Goal: Task Accomplishment & Management: Complete application form

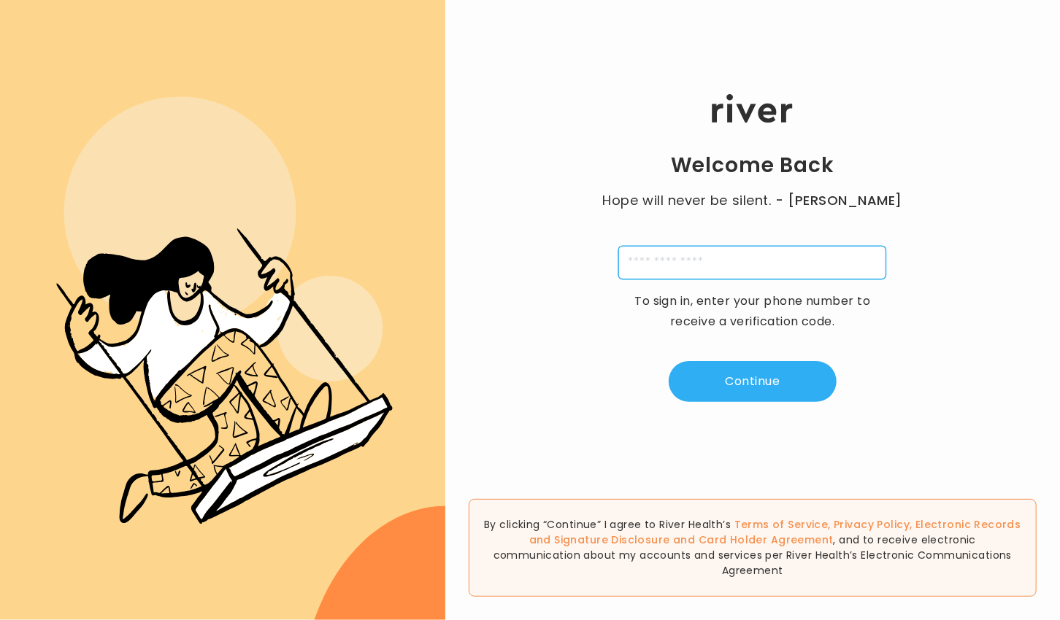
click at [733, 271] on input "tel" at bounding box center [752, 263] width 268 height 34
type input "**********"
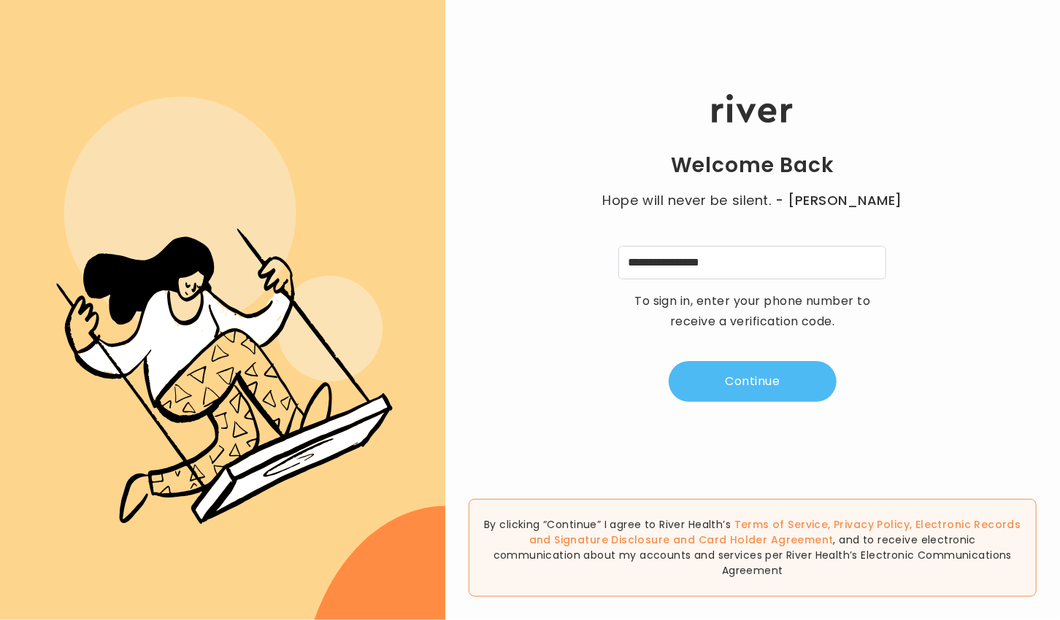
click at [736, 378] on button "Continue" at bounding box center [753, 381] width 168 height 41
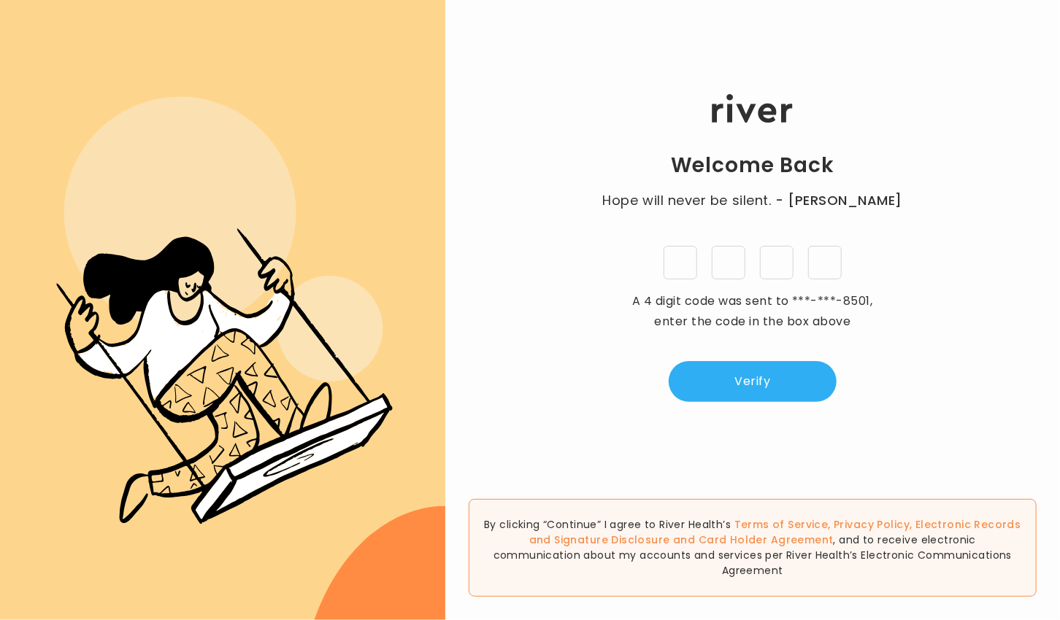
type input "*"
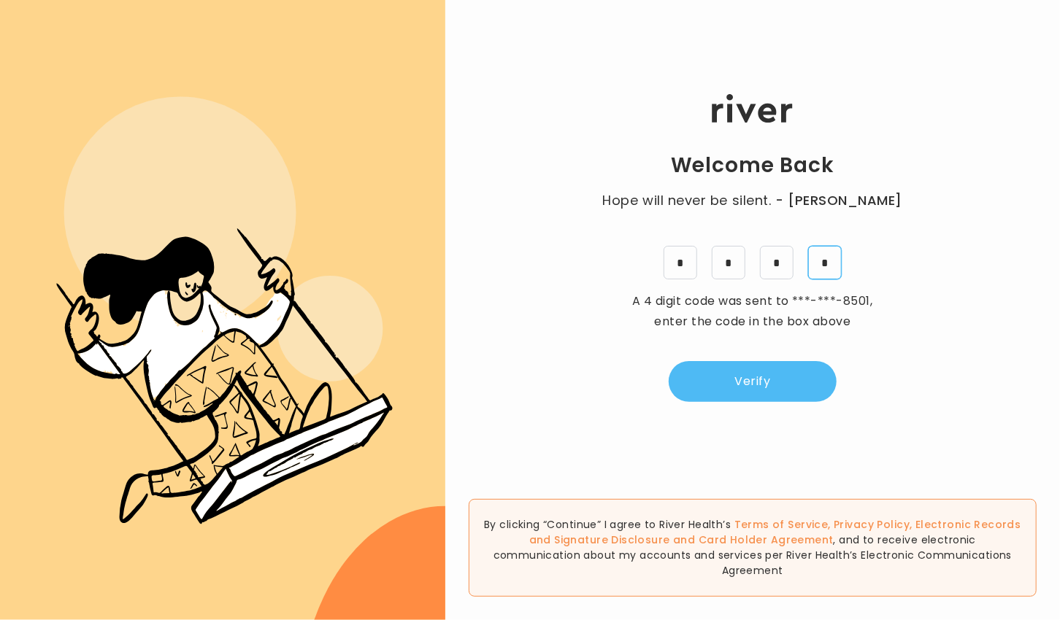
type input "*"
click at [734, 367] on button "Verify" at bounding box center [753, 381] width 168 height 41
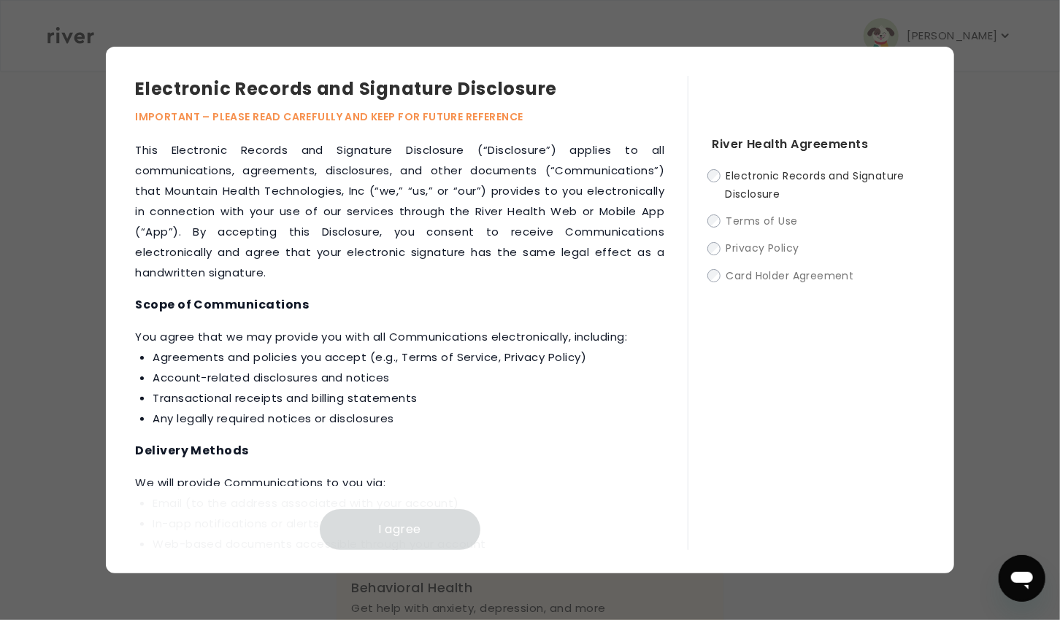
click at [721, 176] on label "Electronic Records and Signature Disclosure" at bounding box center [818, 184] width 212 height 36
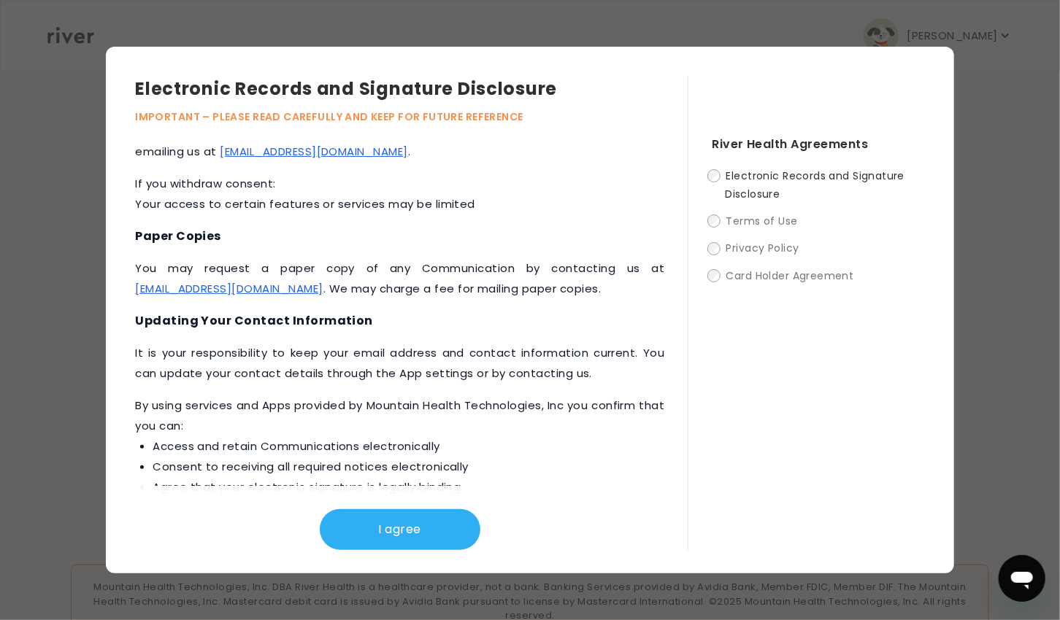
scroll to position [699, 0]
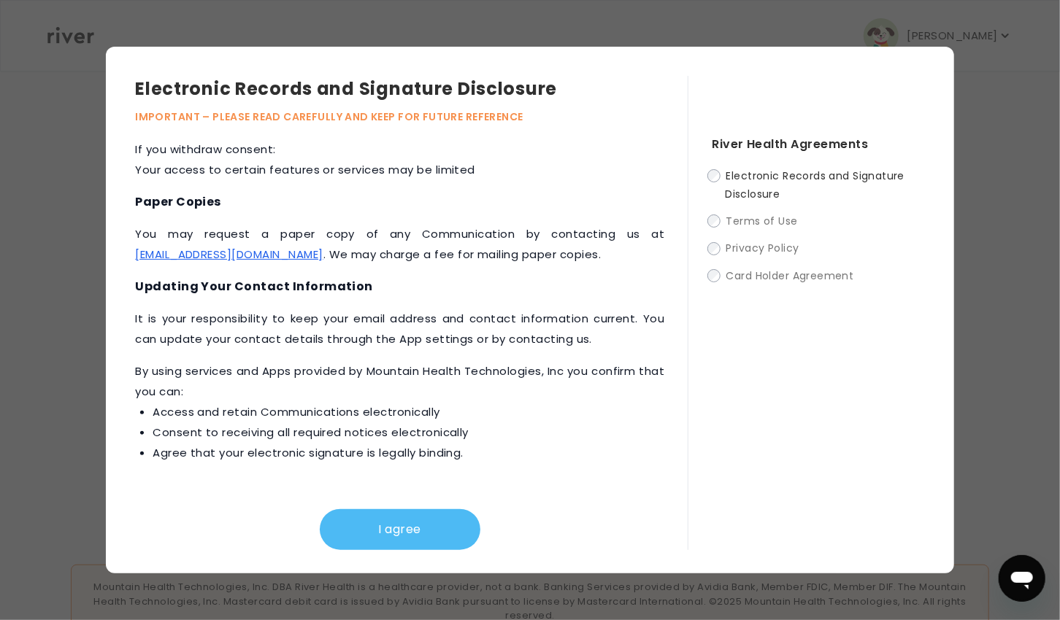
click at [371, 530] on button "I agree" at bounding box center [400, 530] width 161 height 41
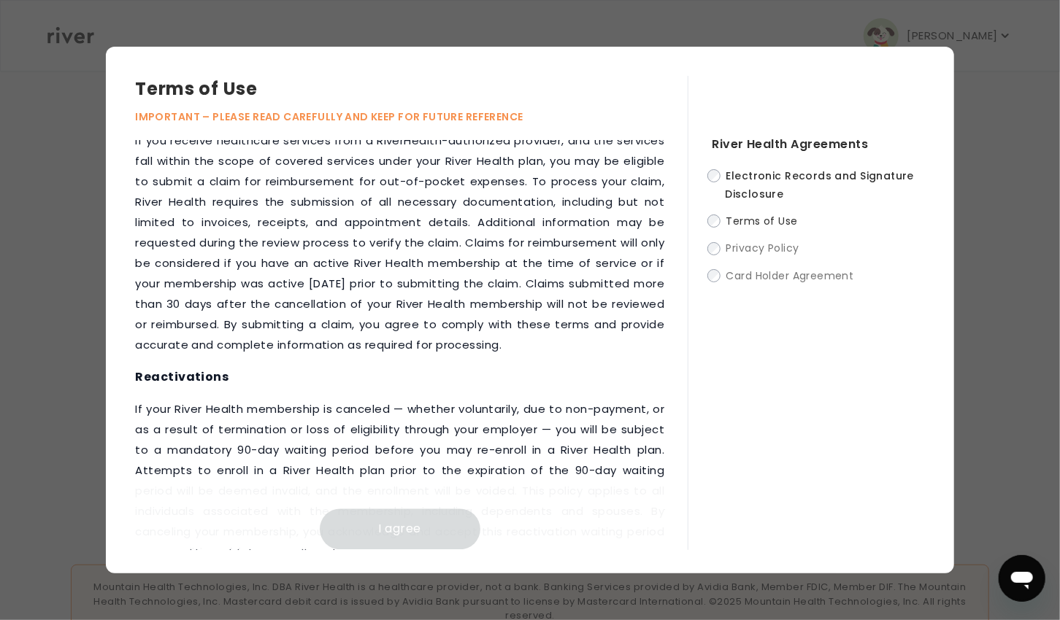
scroll to position [1940, 0]
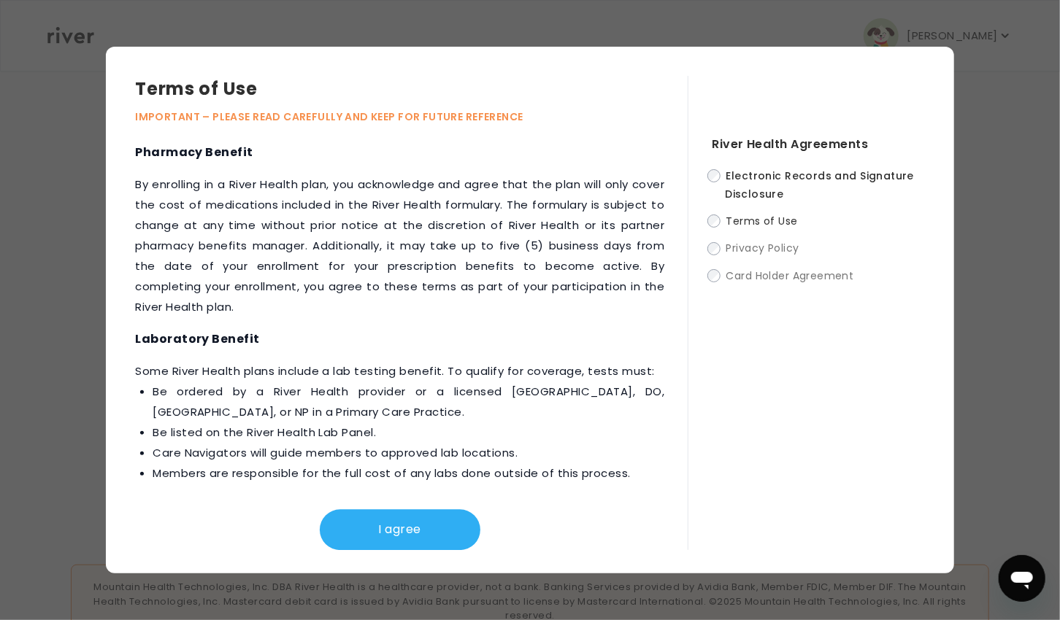
click at [371, 530] on button "I agree" at bounding box center [400, 530] width 161 height 41
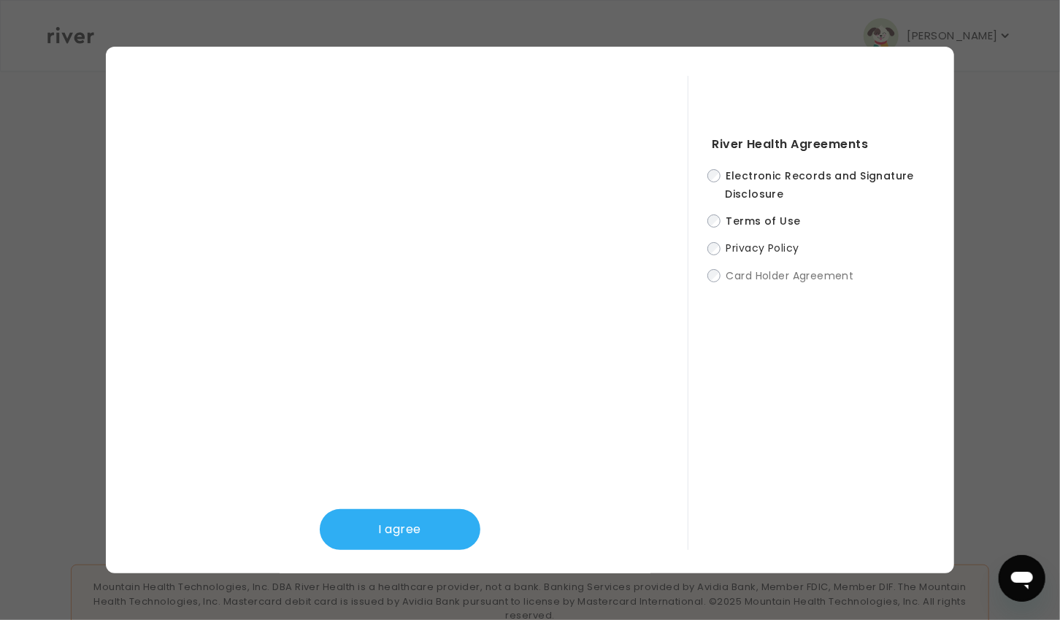
scroll to position [497, 0]
click at [353, 544] on button "I agree" at bounding box center [400, 530] width 161 height 41
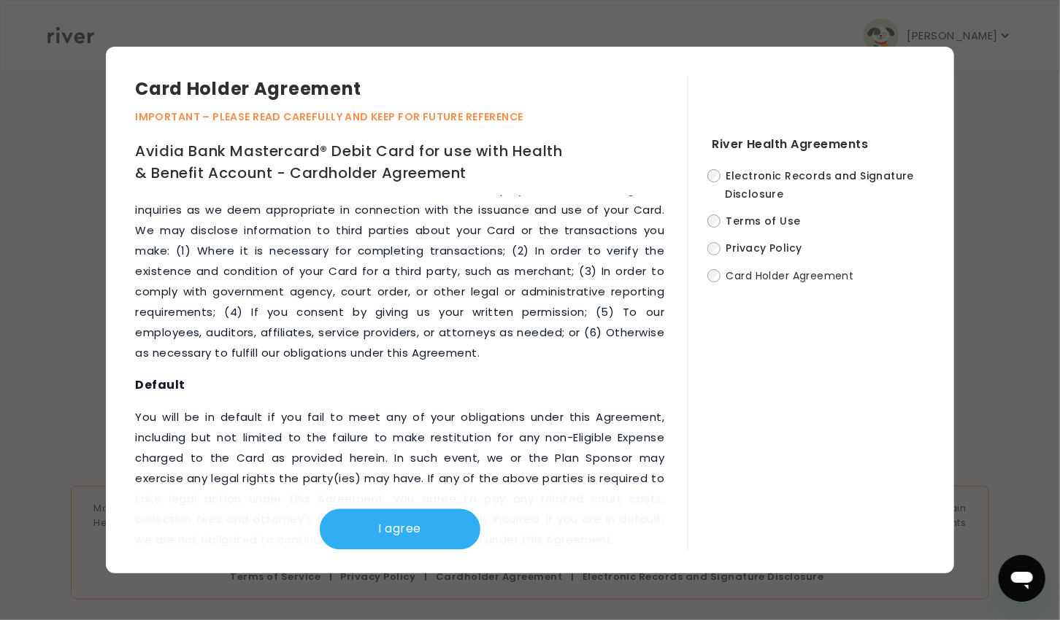
scroll to position [7552, 0]
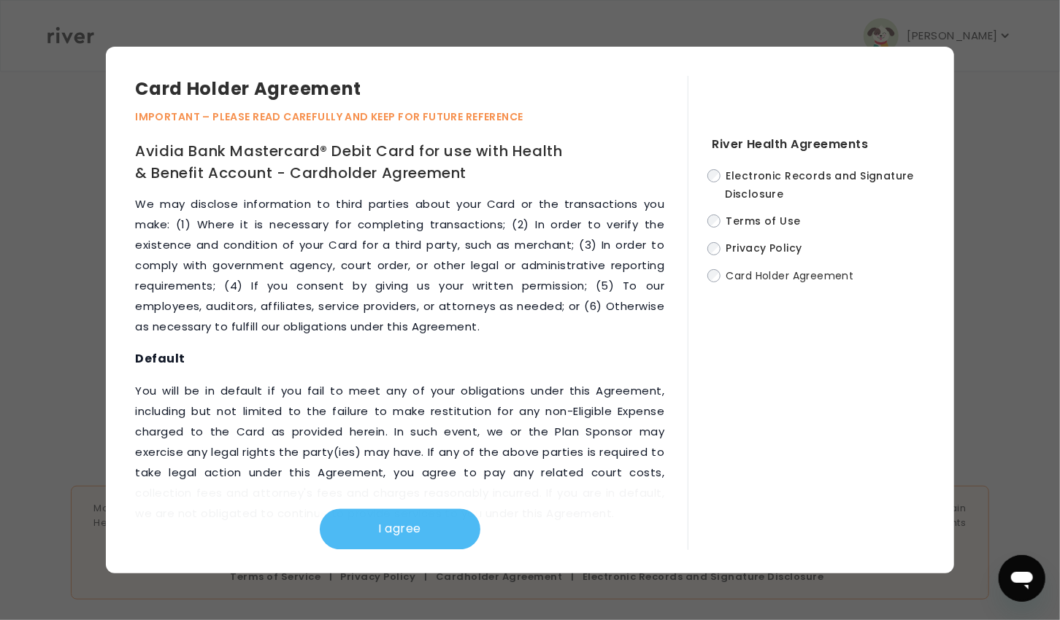
click at [391, 521] on button "I agree" at bounding box center [400, 530] width 161 height 41
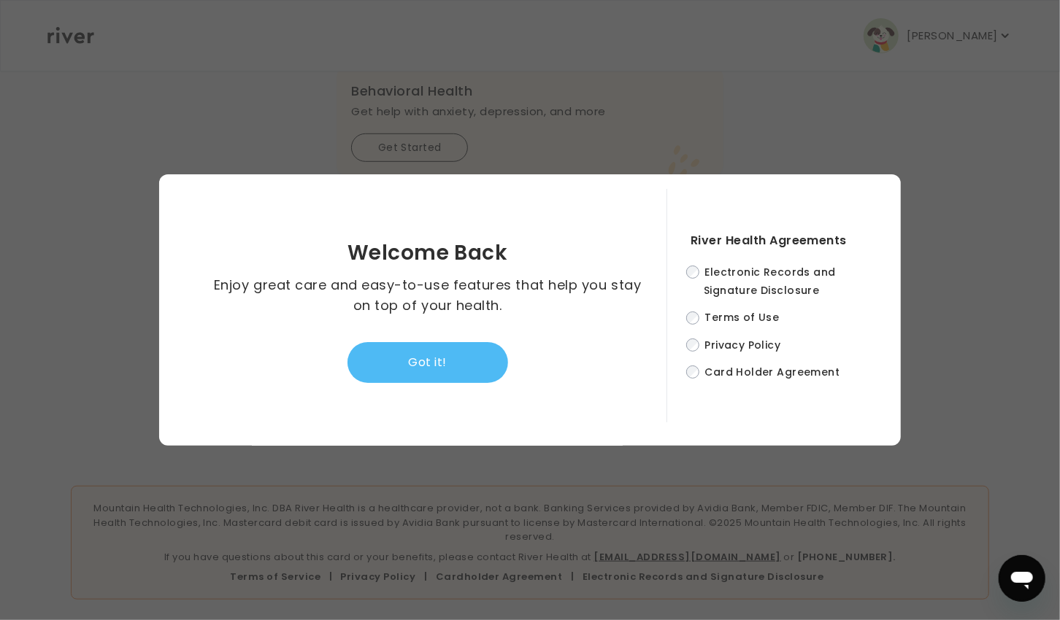
click at [457, 366] on button "Got it!" at bounding box center [427, 362] width 161 height 41
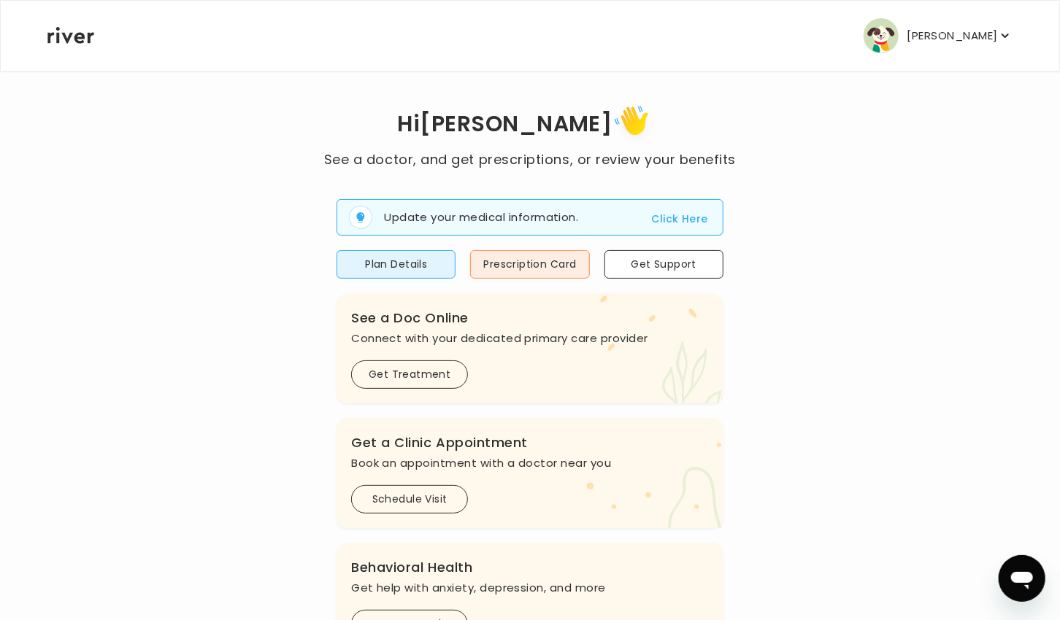
scroll to position [18, 0]
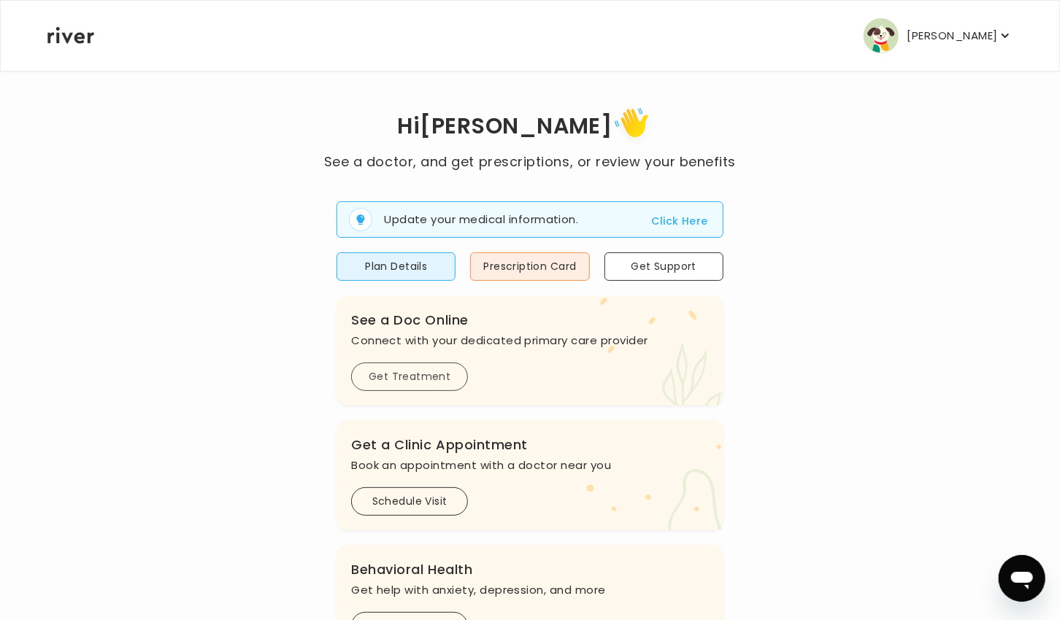
click at [407, 376] on button "Get Treatment" at bounding box center [409, 377] width 117 height 28
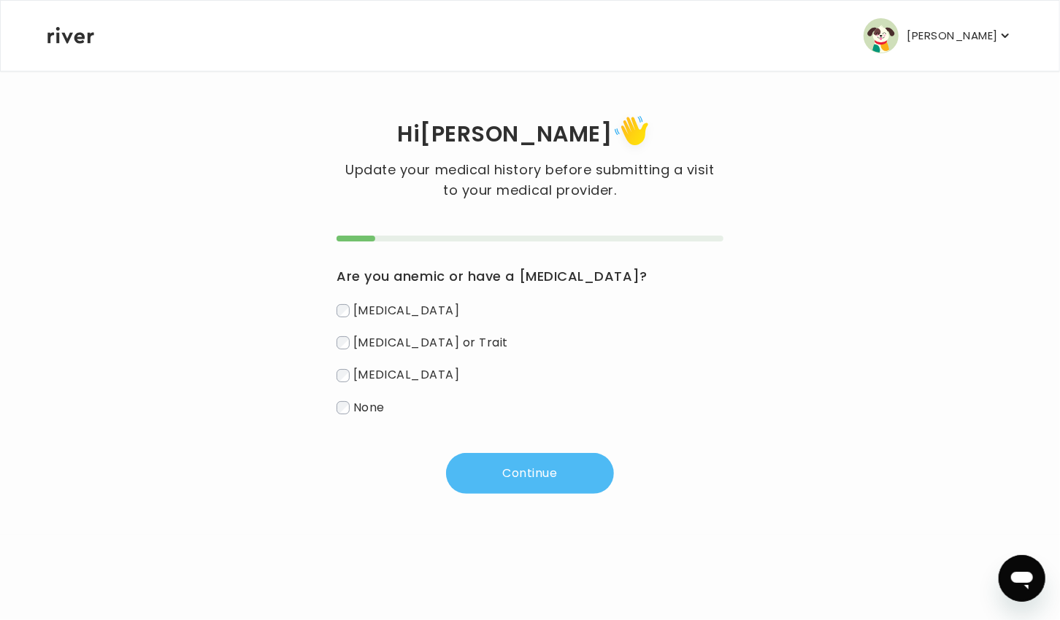
click at [528, 466] on button "Continue" at bounding box center [530, 473] width 168 height 41
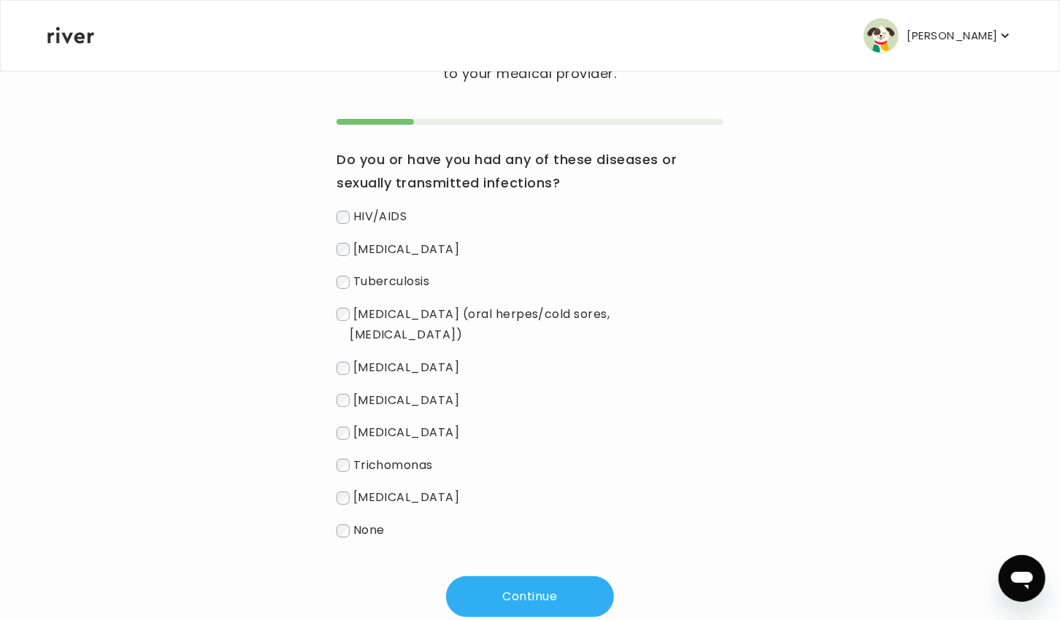
scroll to position [131, 0]
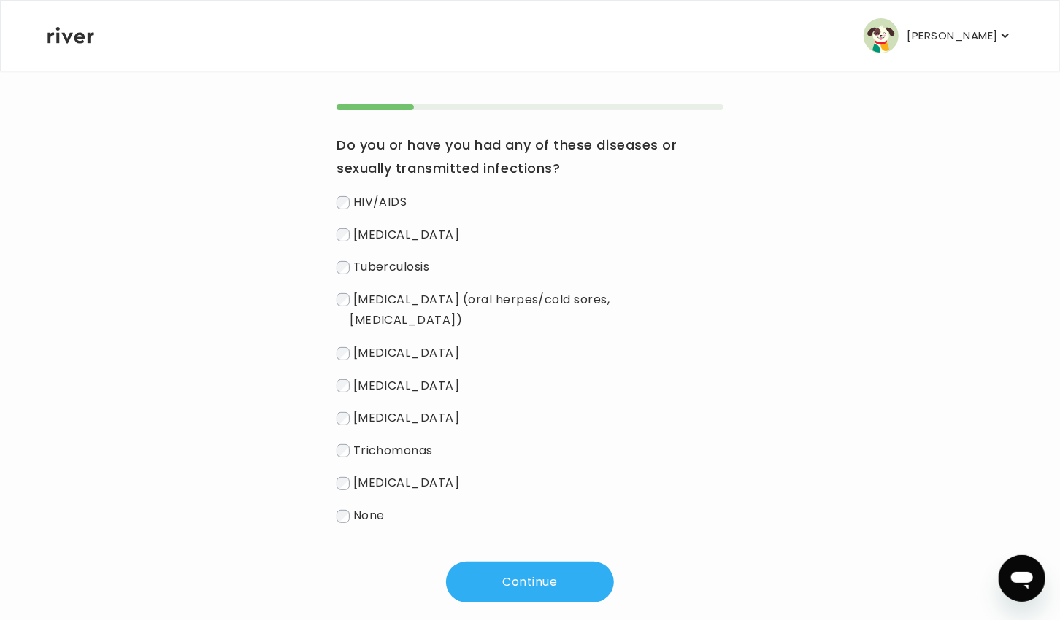
click at [383, 475] on span "Syphilis" at bounding box center [406, 483] width 107 height 17
click at [350, 473] on label "Syphilis" at bounding box center [530, 483] width 387 height 21
click at [342, 506] on label "None" at bounding box center [530, 516] width 387 height 21
click at [537, 562] on button "Continue" at bounding box center [530, 582] width 168 height 41
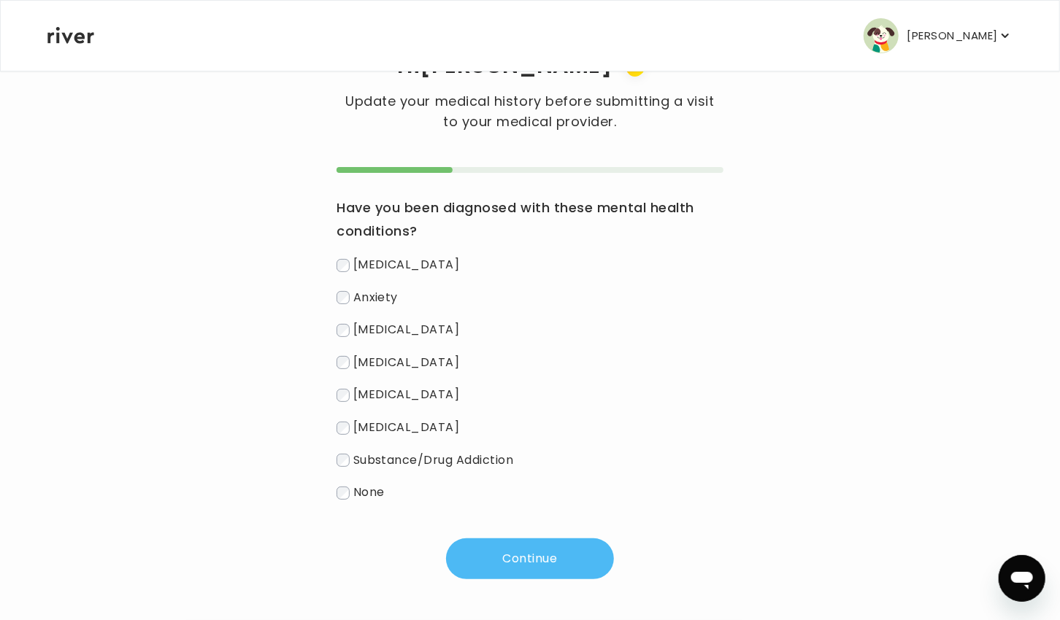
scroll to position [67, 0]
click at [534, 566] on button "Continue" at bounding box center [530, 560] width 168 height 41
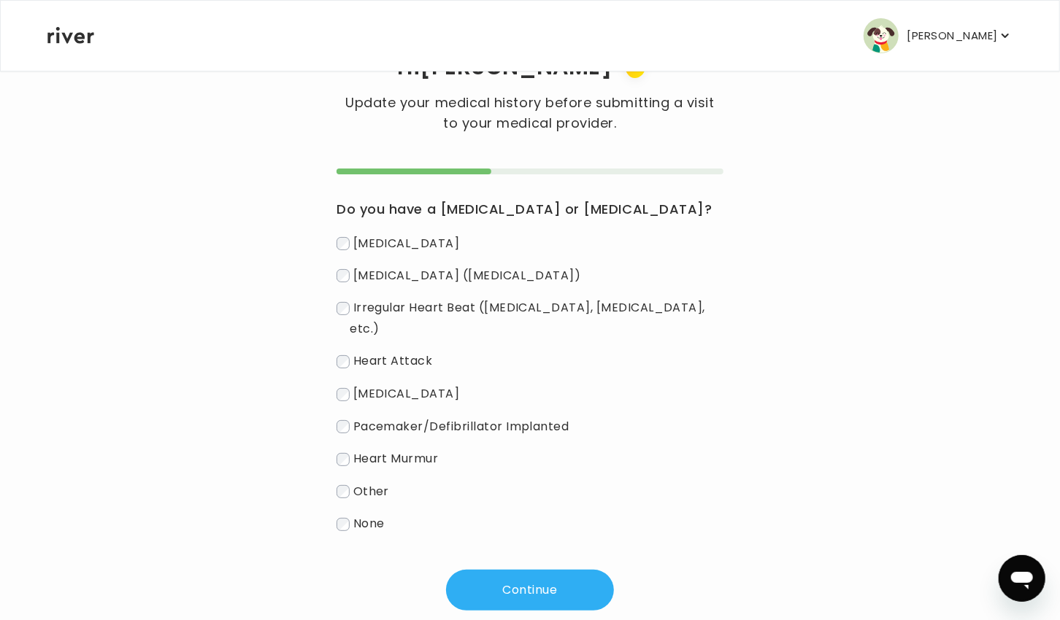
click at [334, 526] on div "Hi Ann Update your medical history before submitting a visit to your medical pr…" at bounding box center [530, 327] width 967 height 567
click at [346, 488] on div "Congenital Heart Disease Hypertension (High Blood Pressure) Irregular Heart Bea…" at bounding box center [530, 384] width 387 height 302
click at [523, 570] on button "Continue" at bounding box center [530, 590] width 168 height 41
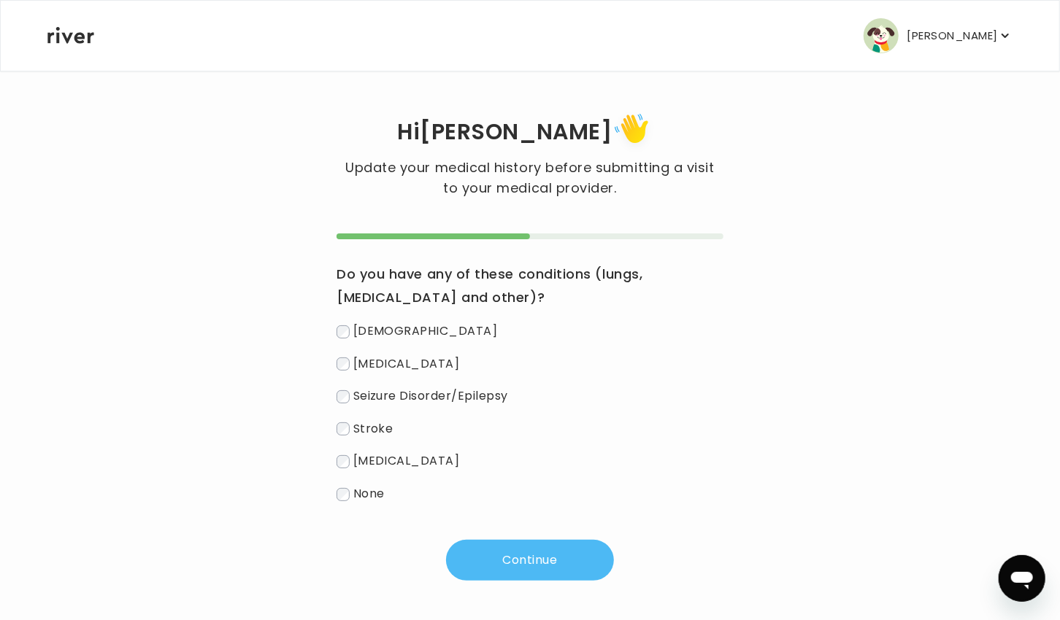
click at [476, 553] on button "Continue" at bounding box center [530, 560] width 168 height 41
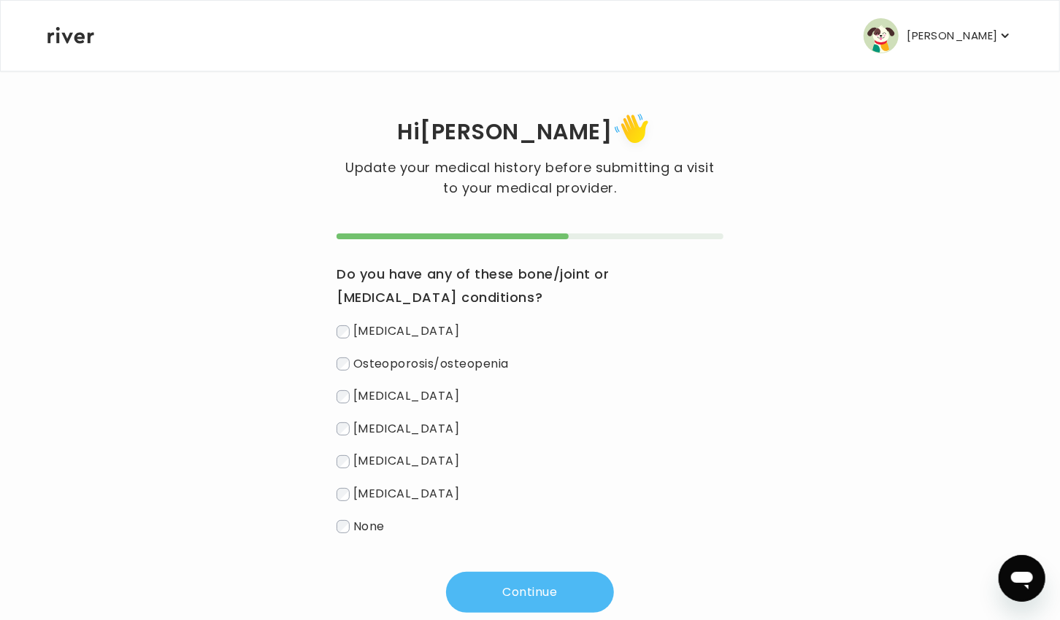
click at [537, 598] on button "Continue" at bounding box center [530, 592] width 168 height 41
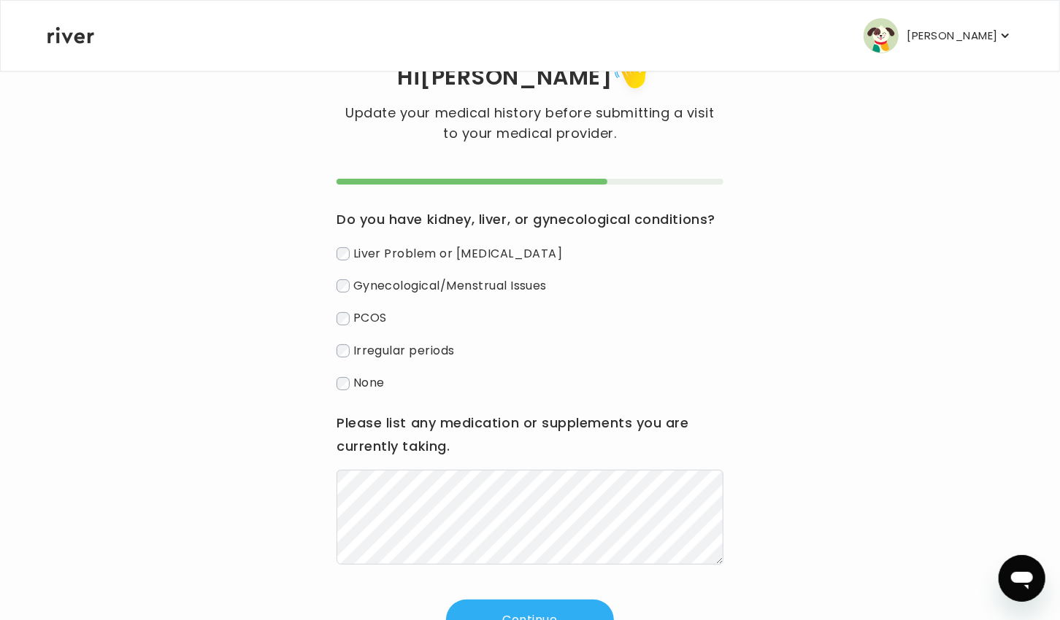
scroll to position [61, 0]
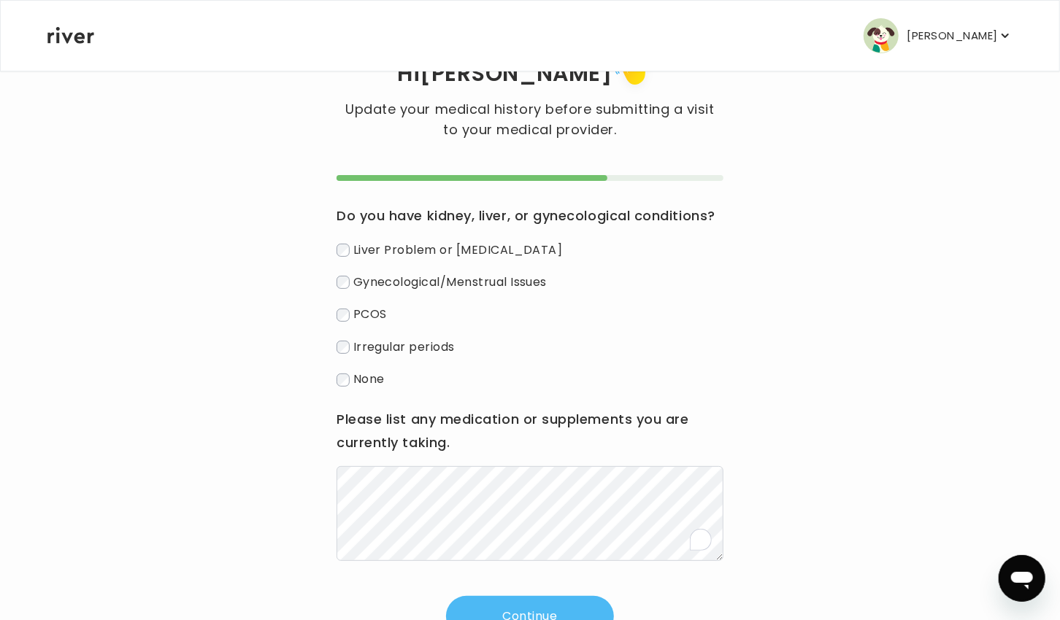
click at [518, 607] on button "Continue" at bounding box center [530, 616] width 168 height 41
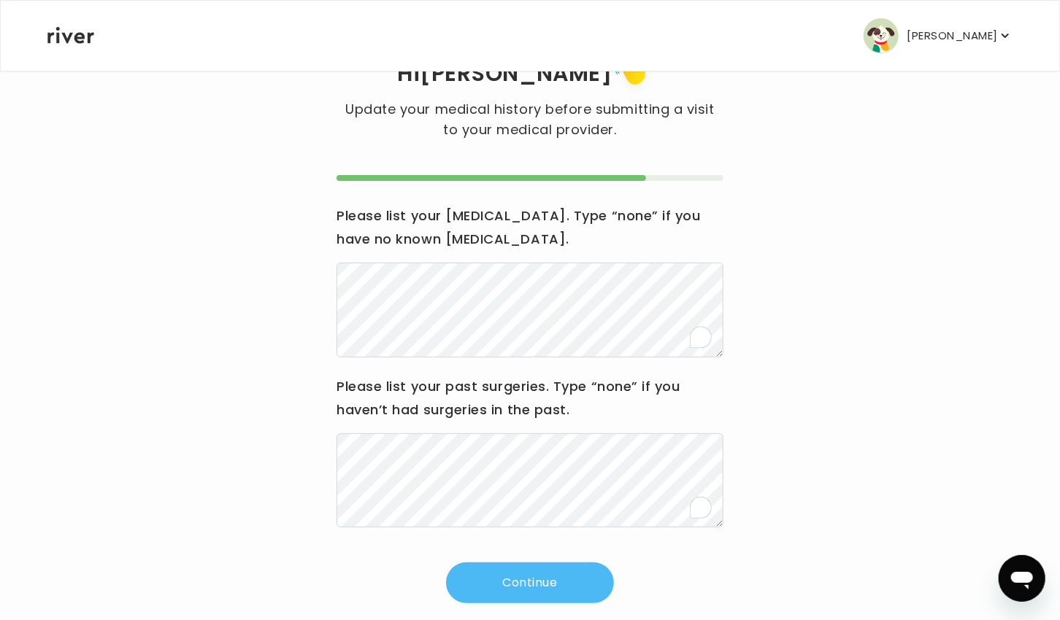
click at [511, 572] on button "Continue" at bounding box center [530, 583] width 168 height 41
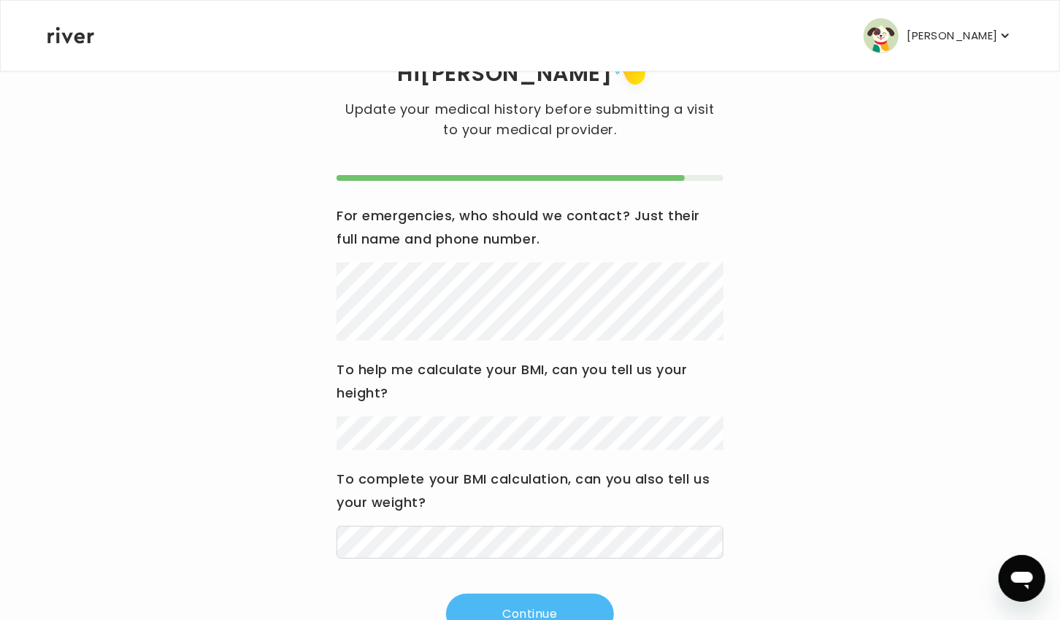
click at [550, 600] on button "Continue" at bounding box center [530, 614] width 168 height 41
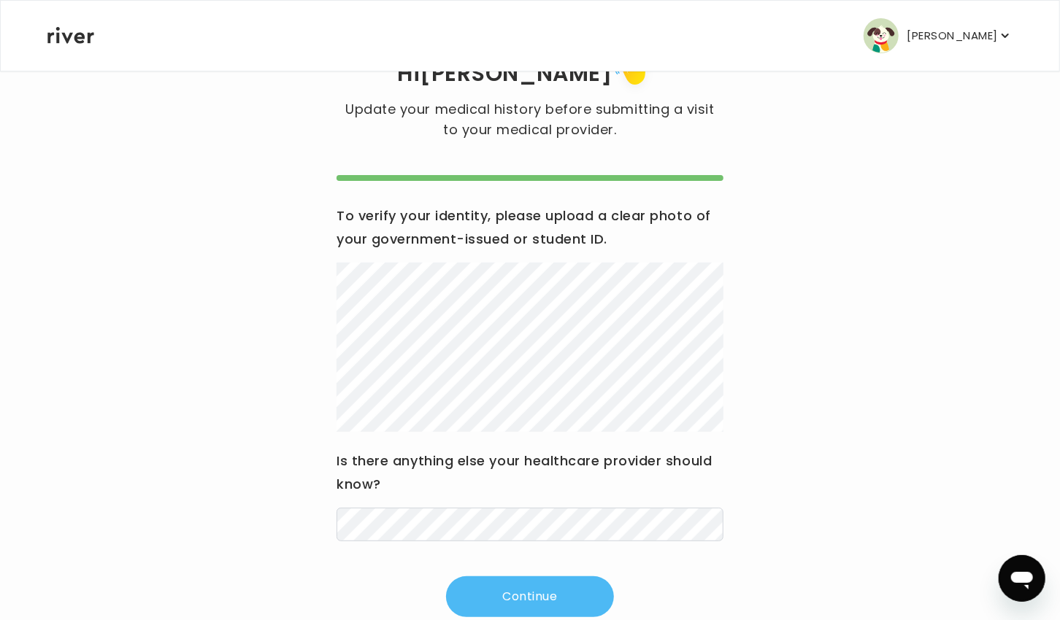
click at [528, 603] on button "Continue" at bounding box center [530, 597] width 168 height 41
click at [556, 616] on div "Continue" at bounding box center [530, 597] width 387 height 41
click at [554, 601] on button "Continue" at bounding box center [530, 597] width 168 height 41
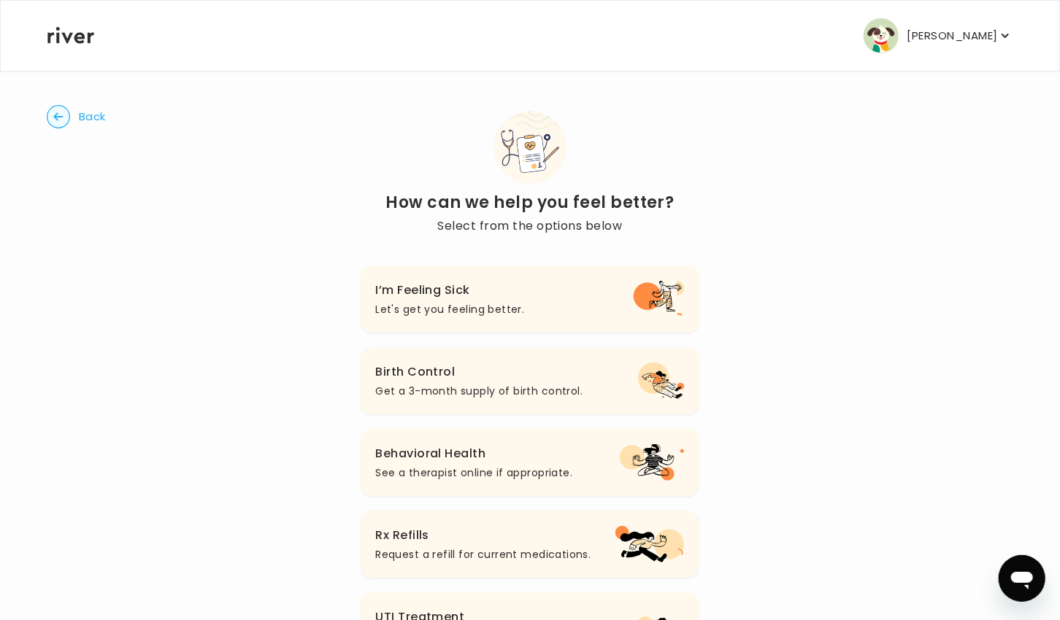
click at [557, 306] on button "I’m Feeling Sick Let's get you feeling better." at bounding box center [530, 299] width 338 height 67
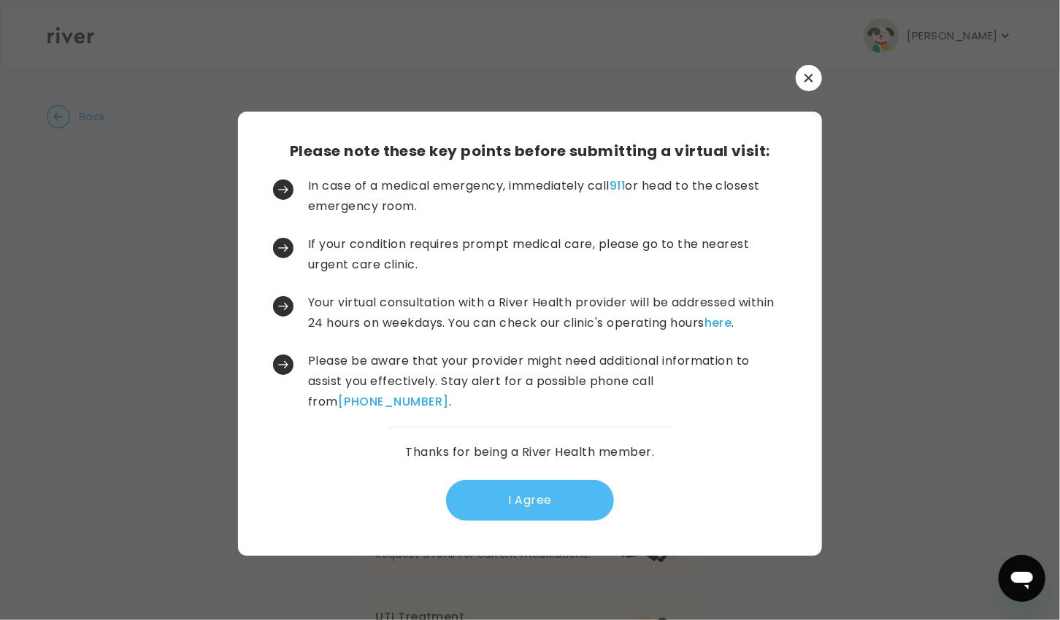
click at [520, 509] on button "I Agree" at bounding box center [530, 500] width 168 height 41
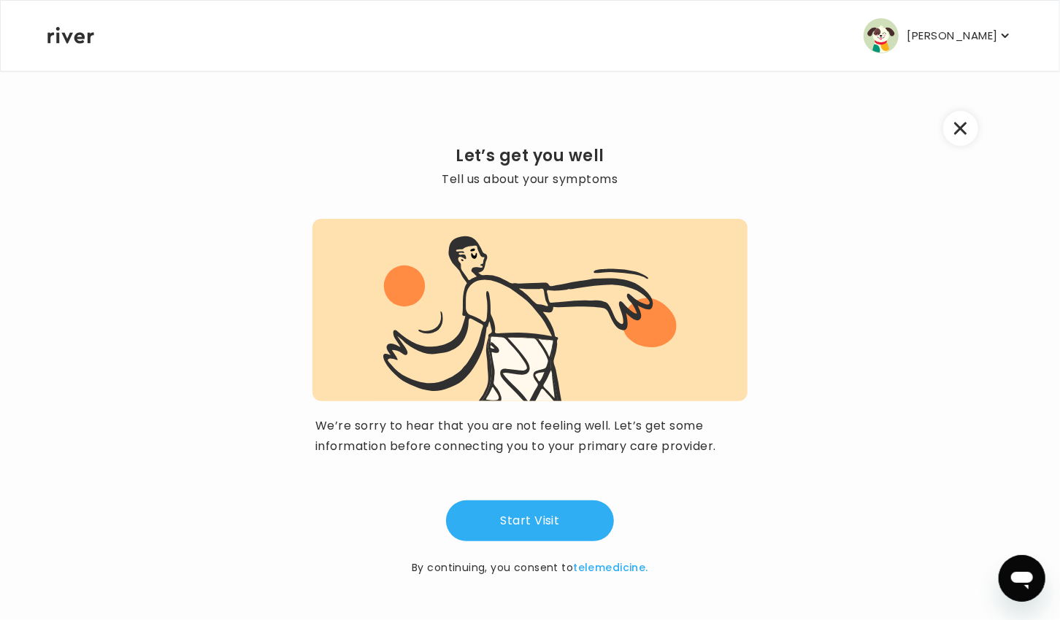
click at [520, 509] on button "Start Visit" at bounding box center [530, 521] width 168 height 41
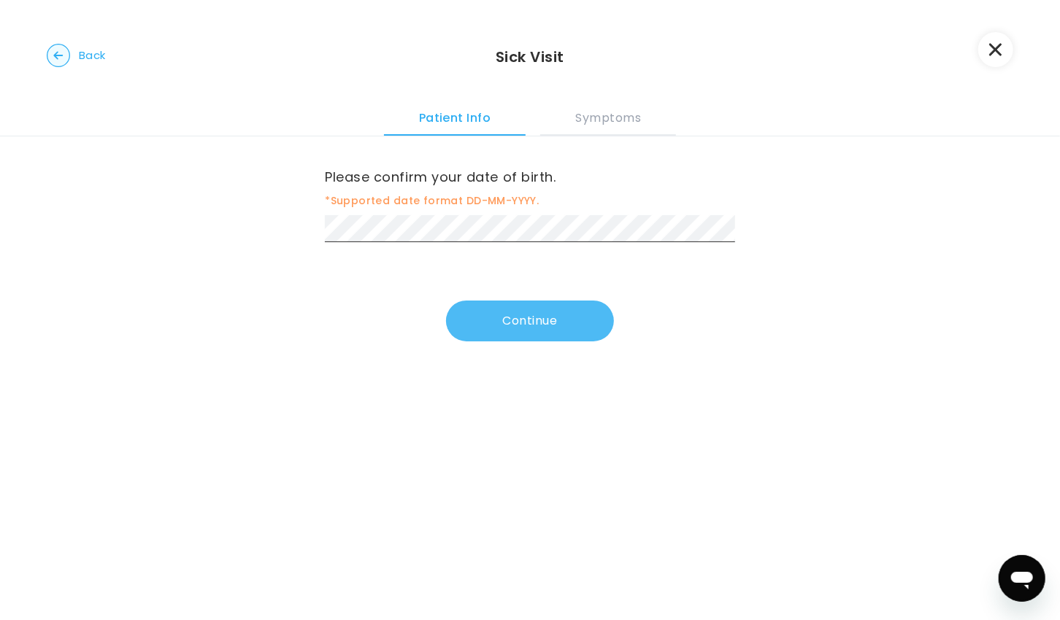
click at [565, 310] on button "Continue" at bounding box center [530, 321] width 168 height 41
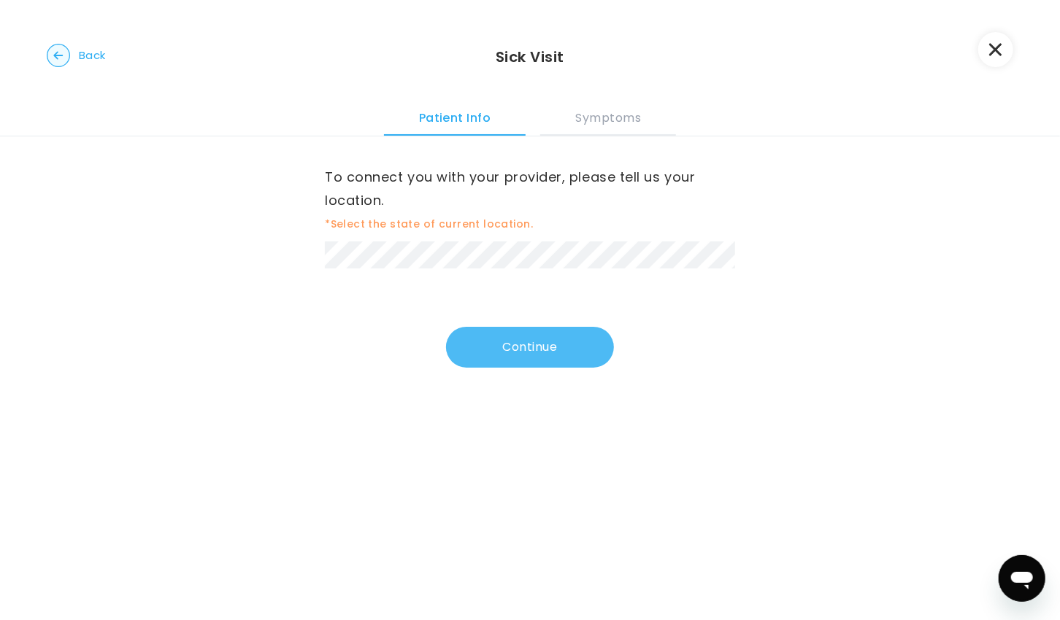
click at [523, 357] on button "Continue" at bounding box center [530, 347] width 168 height 41
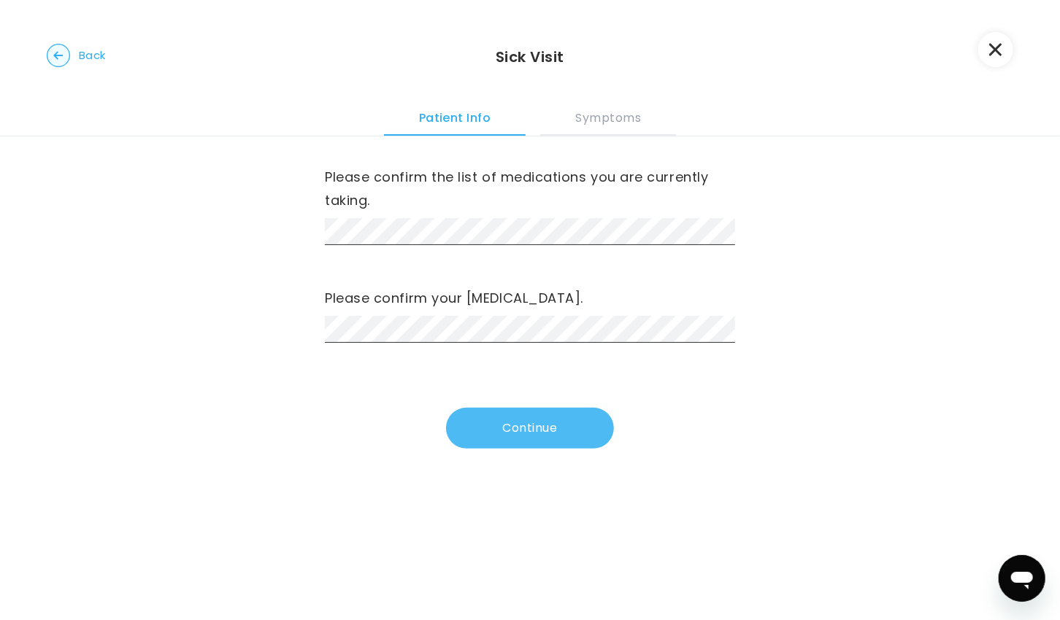
click at [513, 442] on button "Continue" at bounding box center [530, 428] width 168 height 41
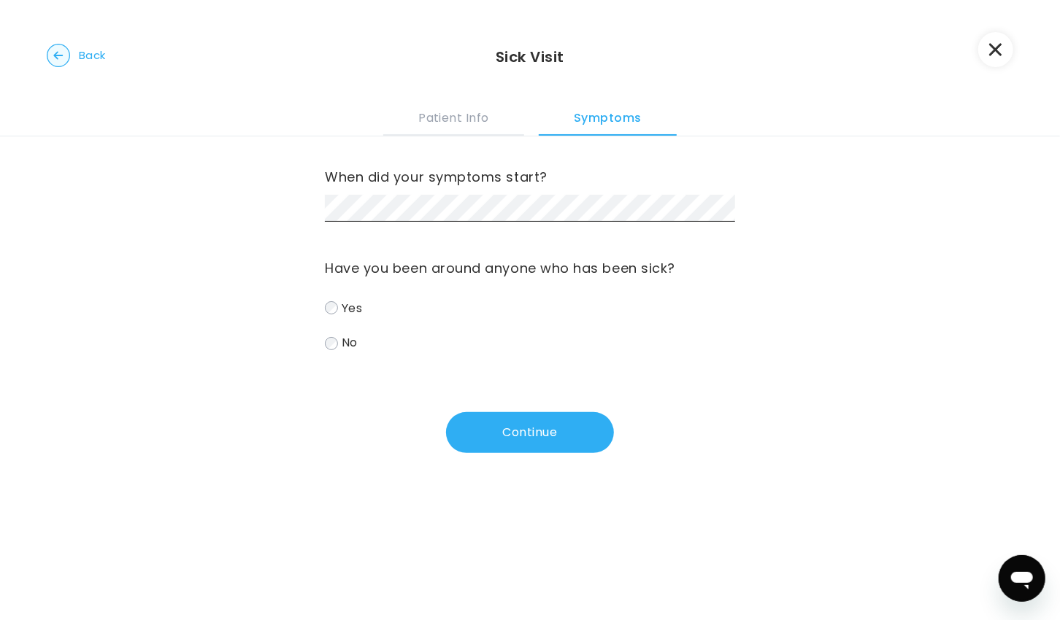
click at [569, 191] on div "When did your symptoms start?" at bounding box center [530, 194] width 410 height 56
click at [342, 312] on span "Yes" at bounding box center [352, 307] width 20 height 17
click at [538, 437] on button "Continue" at bounding box center [530, 432] width 168 height 41
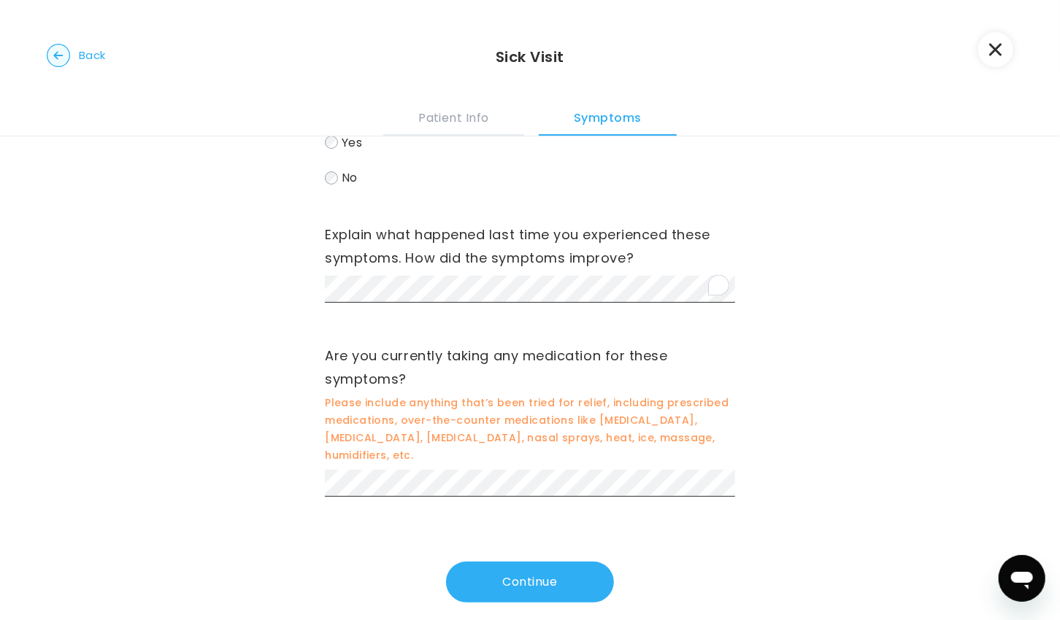
click at [545, 479] on div "Are you currently taking any medication for these symptoms? Please include anyt…" at bounding box center [530, 424] width 410 height 159
click at [546, 478] on div "Are you currently taking any medication for these symptoms? Please include anyt…" at bounding box center [530, 424] width 410 height 159
click at [513, 564] on button "Continue" at bounding box center [530, 582] width 168 height 41
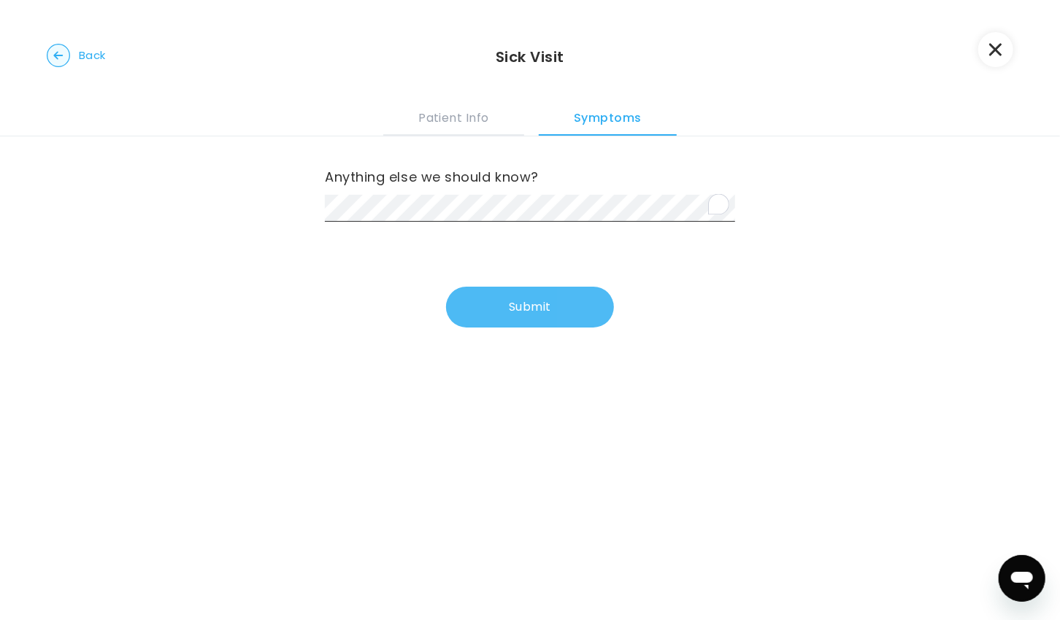
click at [511, 304] on button "Submit" at bounding box center [530, 307] width 168 height 41
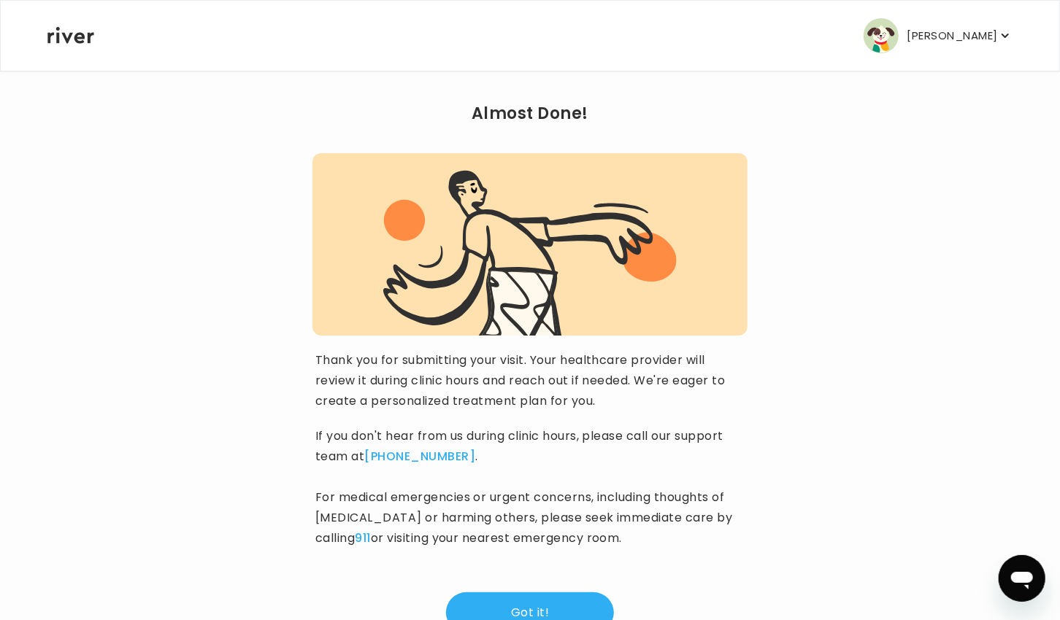
scroll to position [91, 0]
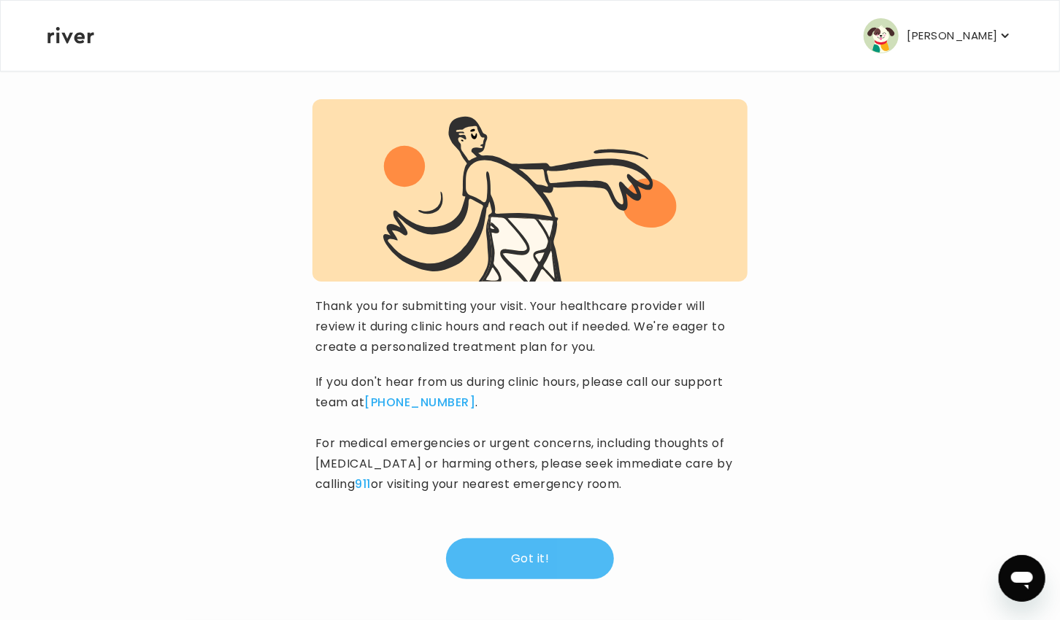
click at [512, 542] on button "Got it!" at bounding box center [530, 559] width 168 height 41
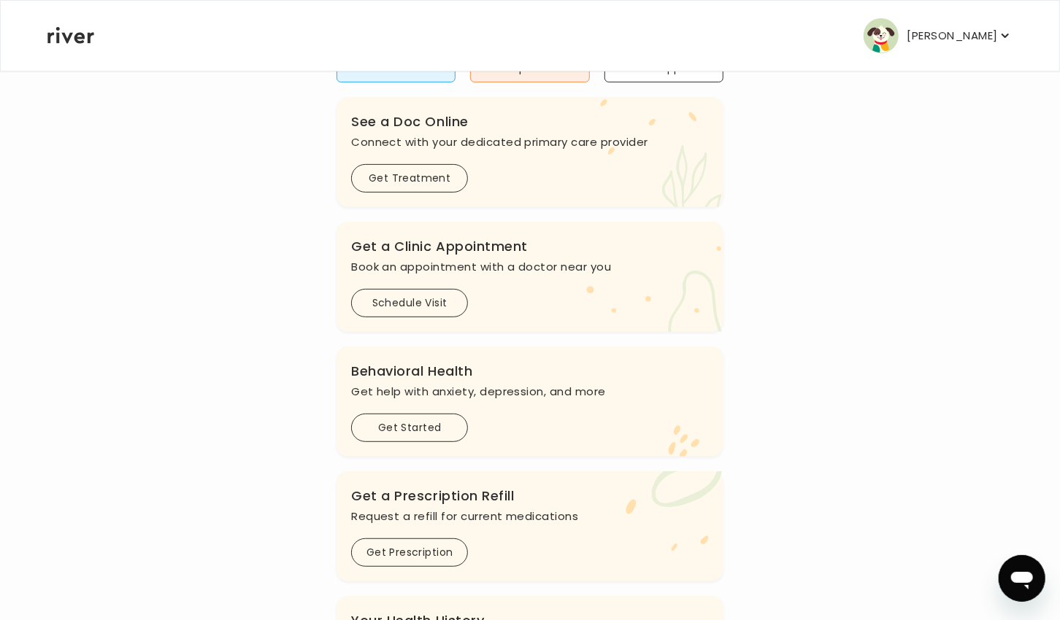
scroll to position [219, 0]
click at [394, 423] on button "Get Started" at bounding box center [409, 426] width 117 height 28
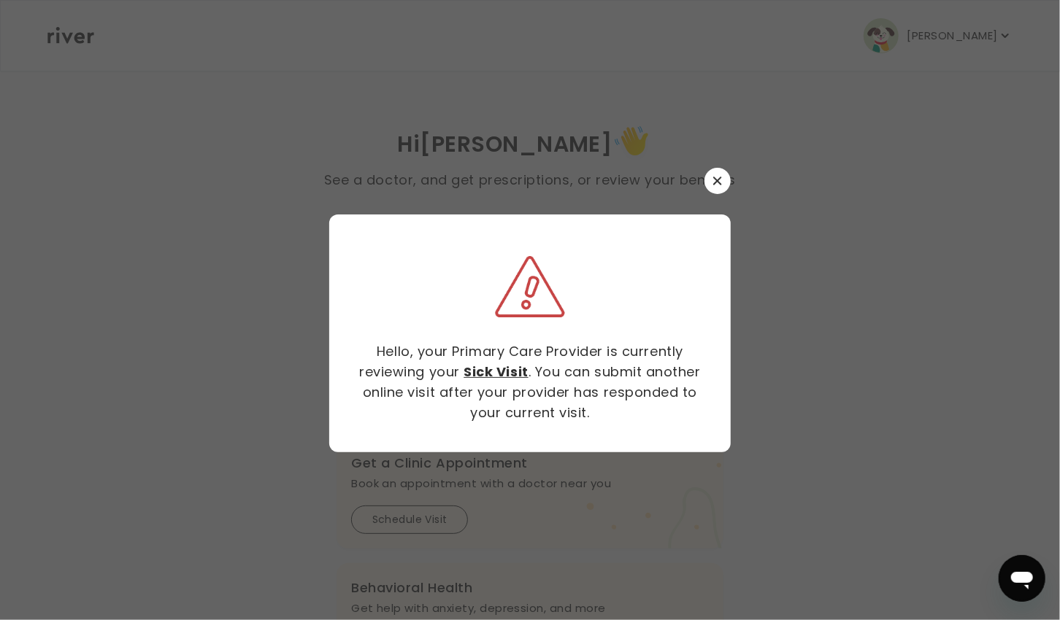
click at [723, 174] on button "button" at bounding box center [717, 181] width 26 height 26
